Goal: Check status

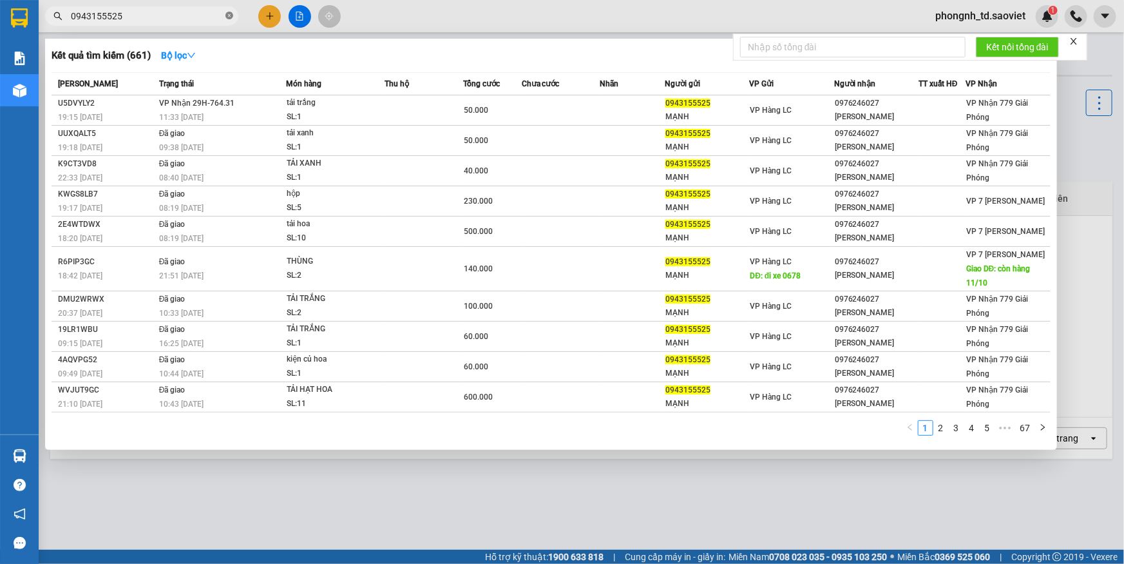
click at [229, 18] on icon "close-circle" at bounding box center [229, 16] width 8 height 8
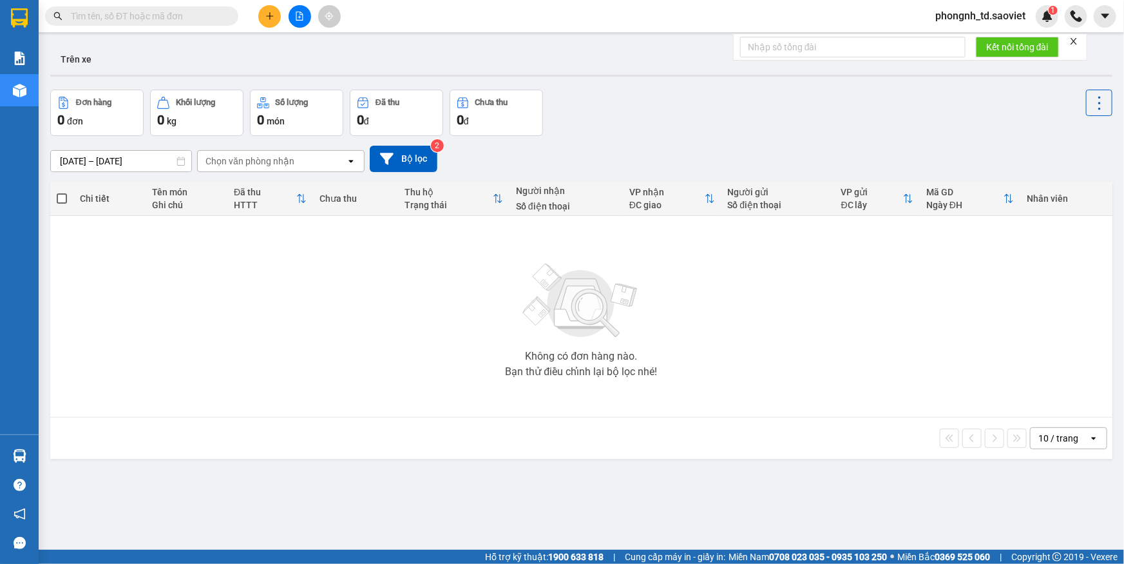
click at [200, 13] on input "text" at bounding box center [147, 16] width 152 height 14
paste input "0985401881"
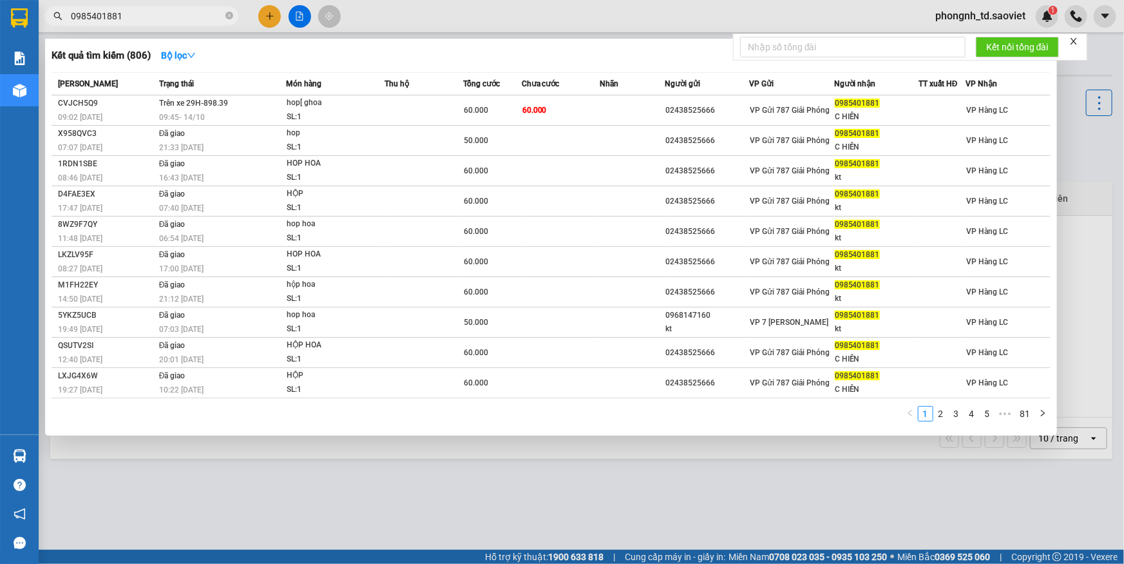
type input "0985401881"
click at [226, 15] on icon "close-circle" at bounding box center [229, 16] width 8 height 8
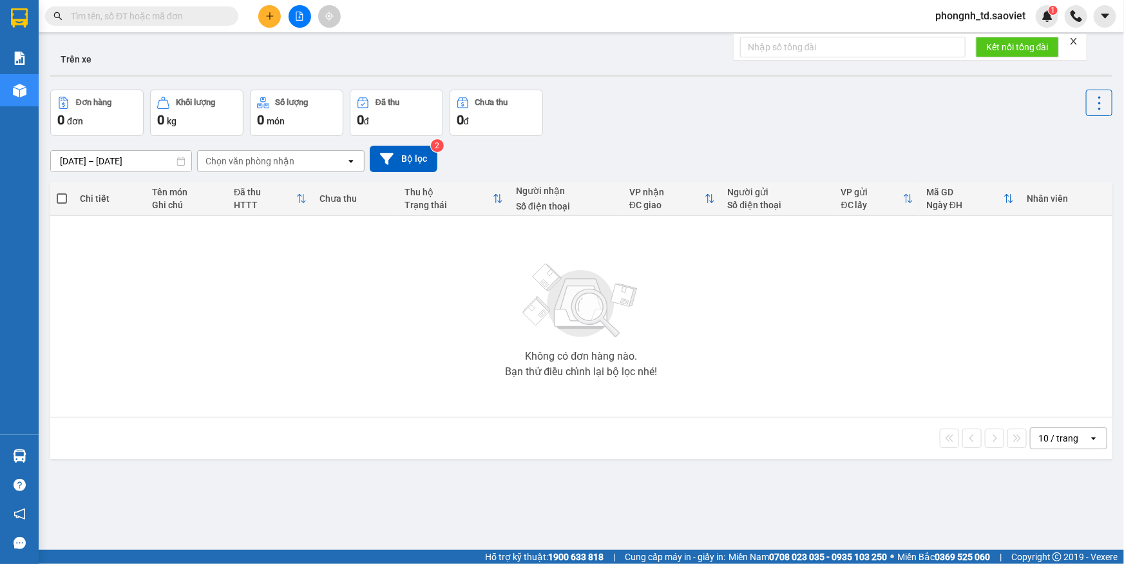
click at [194, 14] on input "text" at bounding box center [147, 16] width 152 height 14
paste input "0337946286"
type input "0337946286"
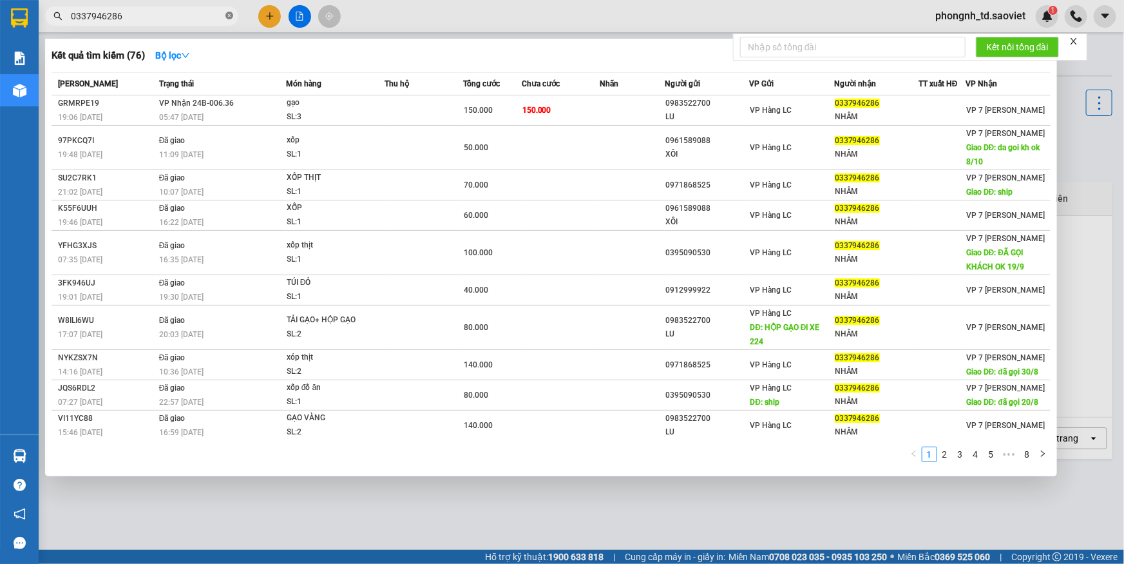
click at [229, 15] on icon "close-circle" at bounding box center [229, 16] width 8 height 8
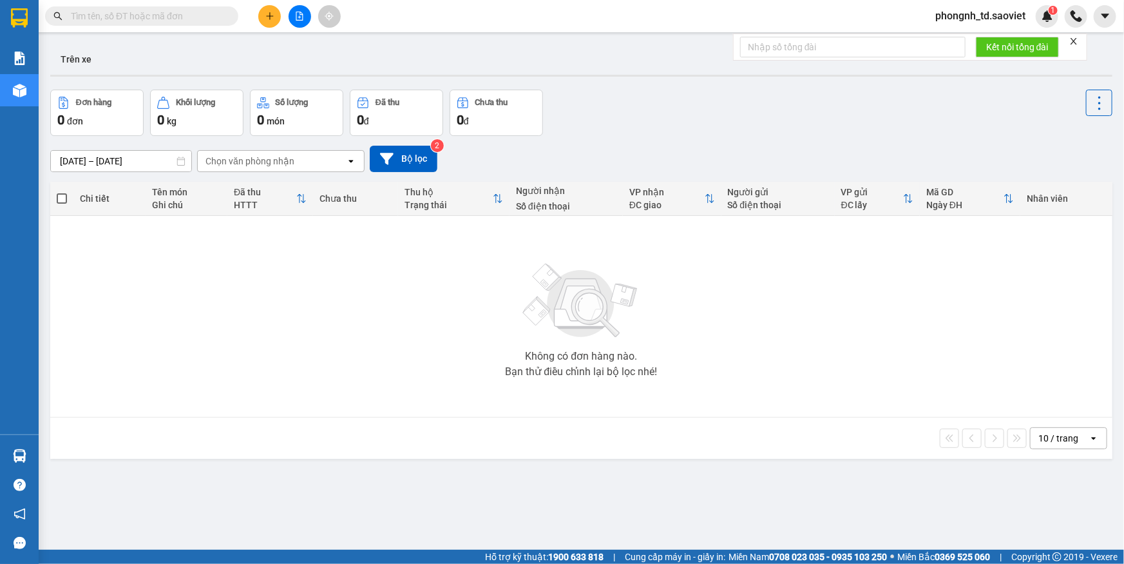
click at [187, 14] on input "text" at bounding box center [147, 16] width 152 height 14
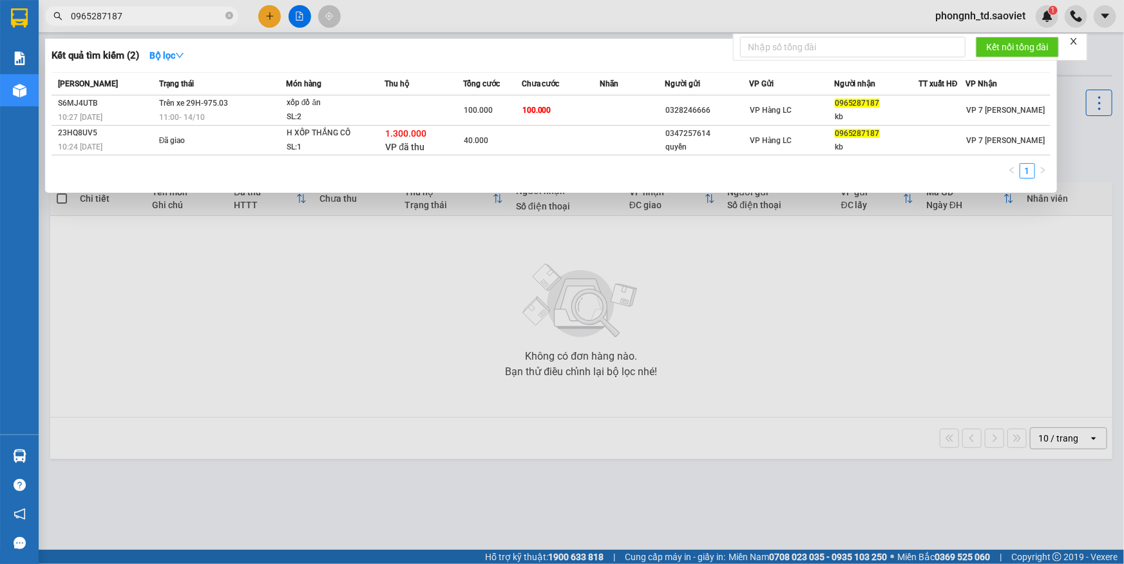
type input "0965287187"
